Goal: Information Seeking & Learning: Check status

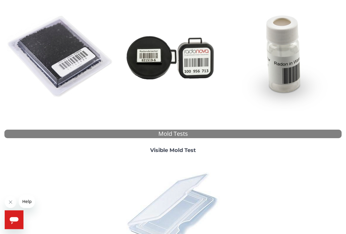
scroll to position [92, 0]
click at [191, 193] on img at bounding box center [173, 209] width 103 height 103
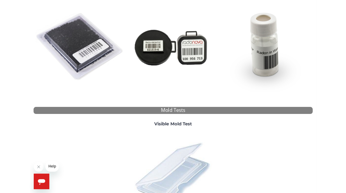
scroll to position [0, 0]
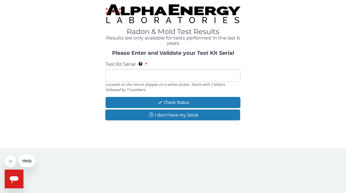
click at [167, 80] on input "Test Kit Serial Located on the return shipper on a white sticker. Starts with 2…" at bounding box center [173, 75] width 135 height 13
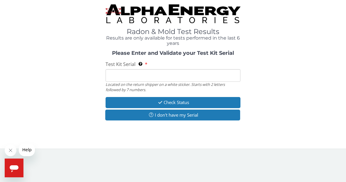
click at [117, 77] on input "Test Kit Serial Located on the return shipper on a white sticker. Starts with 2…" at bounding box center [173, 75] width 135 height 13
click at [111, 79] on input "Test Kit Serial Located on the return shipper on a white sticker. Starts with 2…" at bounding box center [173, 75] width 135 height 13
click at [44, 22] on div "Radon & Mold Test Results Results are only available for tests performed in the…" at bounding box center [173, 24] width 338 height 41
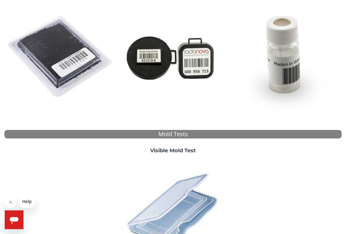
scroll to position [142, 0]
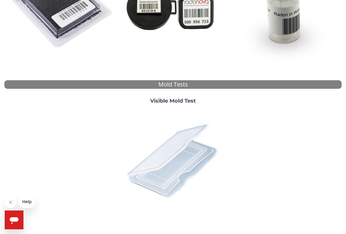
click at [181, 150] on img at bounding box center [173, 160] width 103 height 103
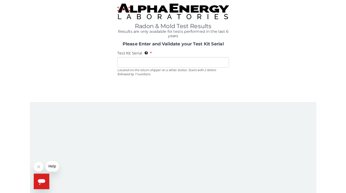
scroll to position [0, 0]
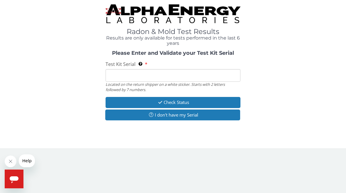
click at [149, 65] on div "Test Kit Serial Located on the return shipper on a white sticker. Starts with 2…" at bounding box center [173, 76] width 135 height 31
click at [150, 72] on input "Test Kit Serial Located on the return shipper on a white sticker. Starts with 2…" at bounding box center [173, 75] width 135 height 13
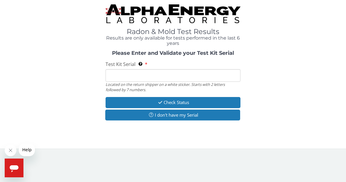
paste input "ML188721"
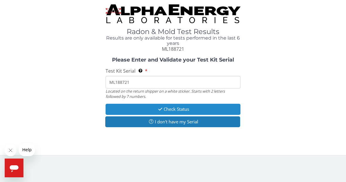
type input "ML188721"
click at [181, 109] on button "Check Status" at bounding box center [173, 109] width 135 height 11
